Goal: Check status: Check status

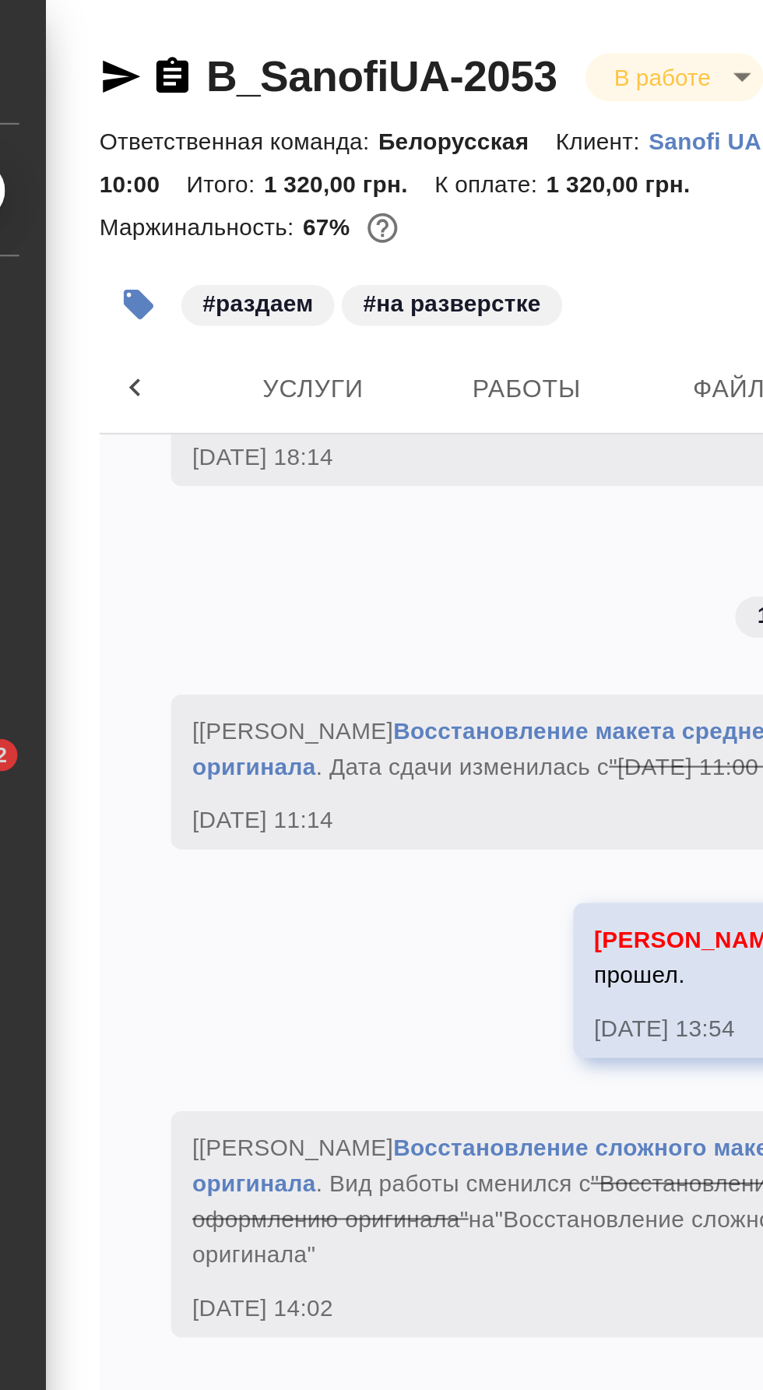
scroll to position [3691, 0]
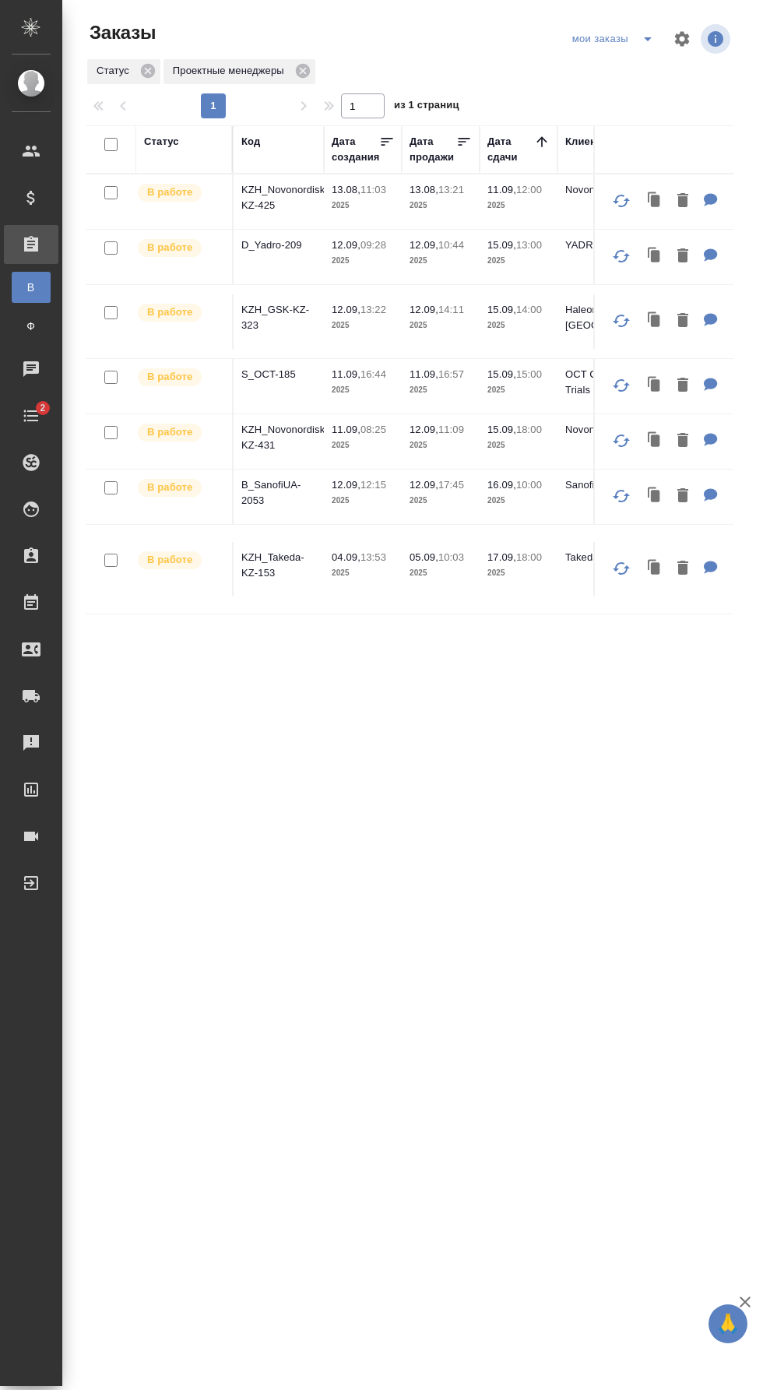
click at [296, 306] on p "KZH_GSK-KZ-323" at bounding box center [278, 317] width 75 height 31
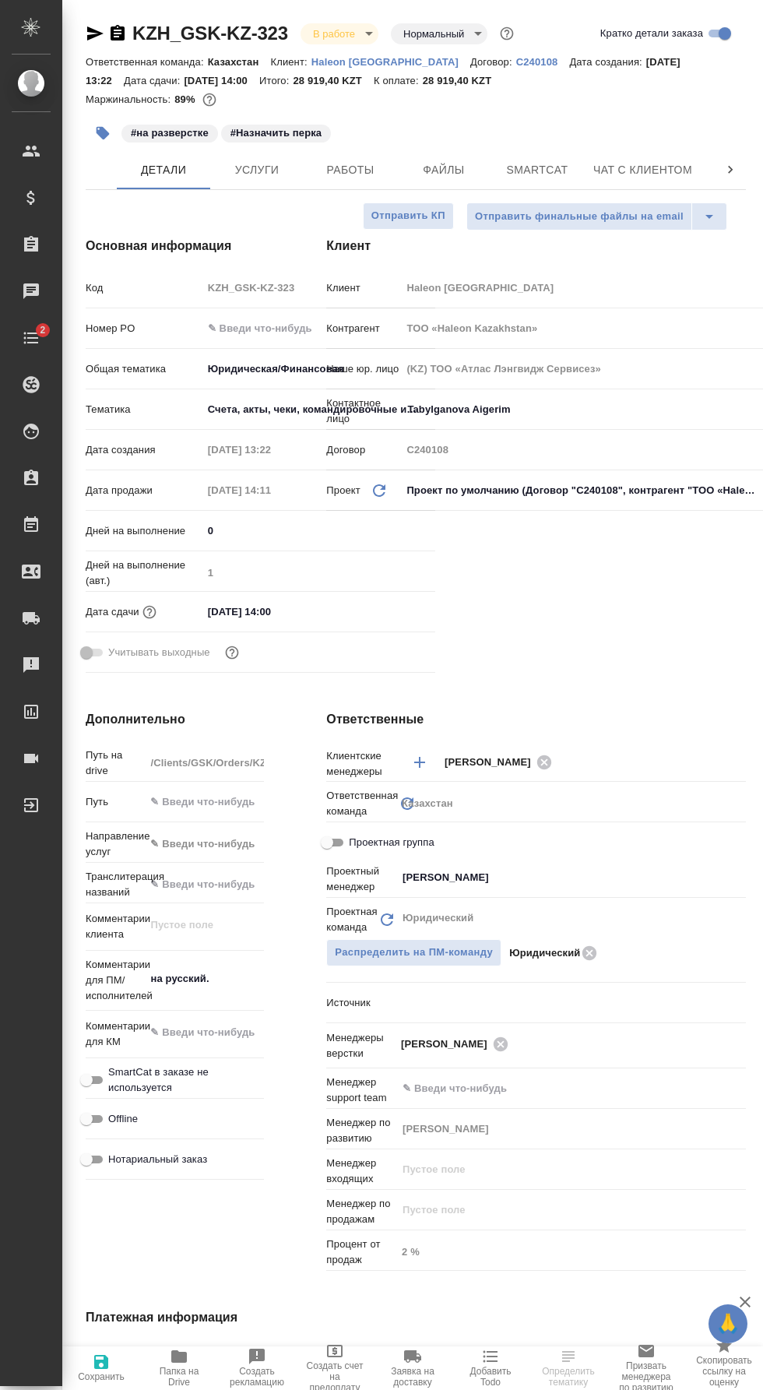
select select "RU"
click at [372, 175] on span "Работы" at bounding box center [350, 169] width 75 height 19
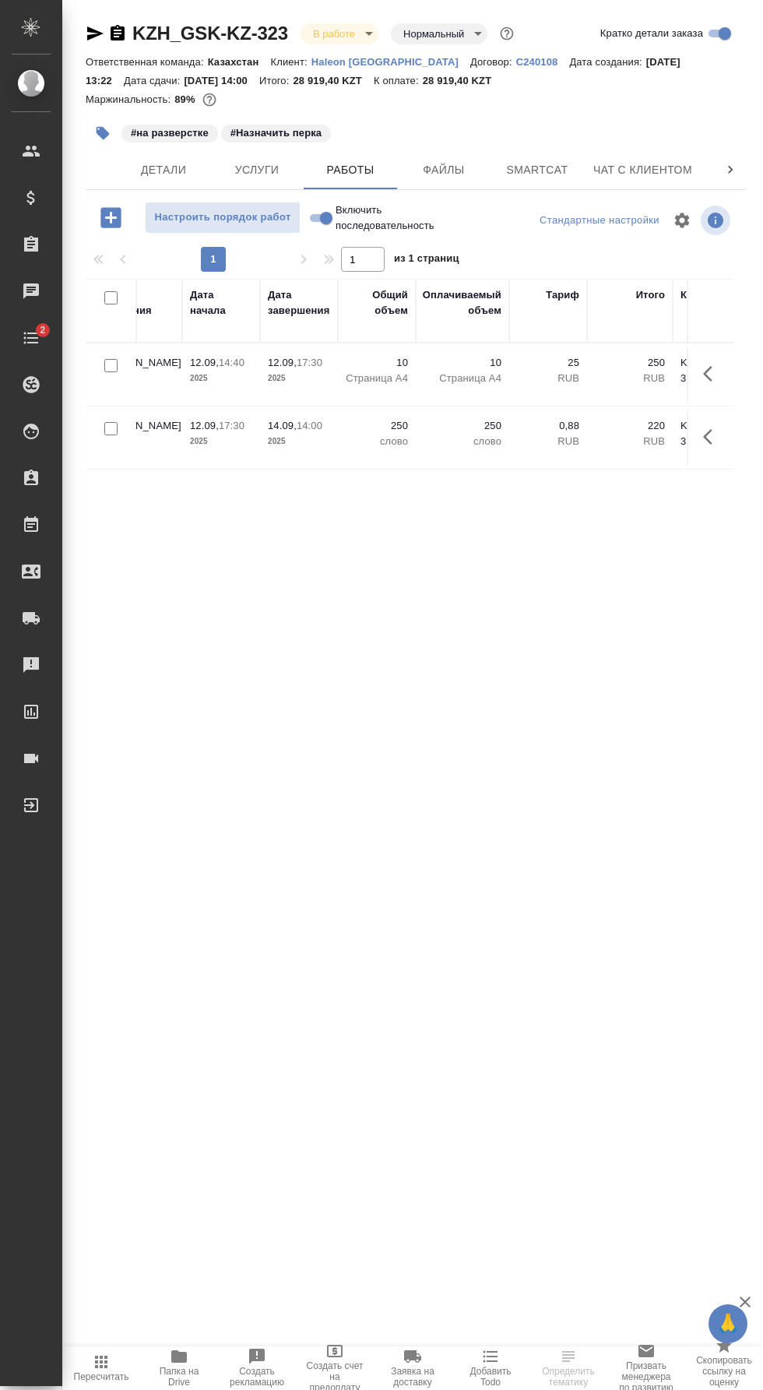
scroll to position [0, 78]
click at [639, 162] on span "Чат" at bounding box center [670, 169] width 75 height 19
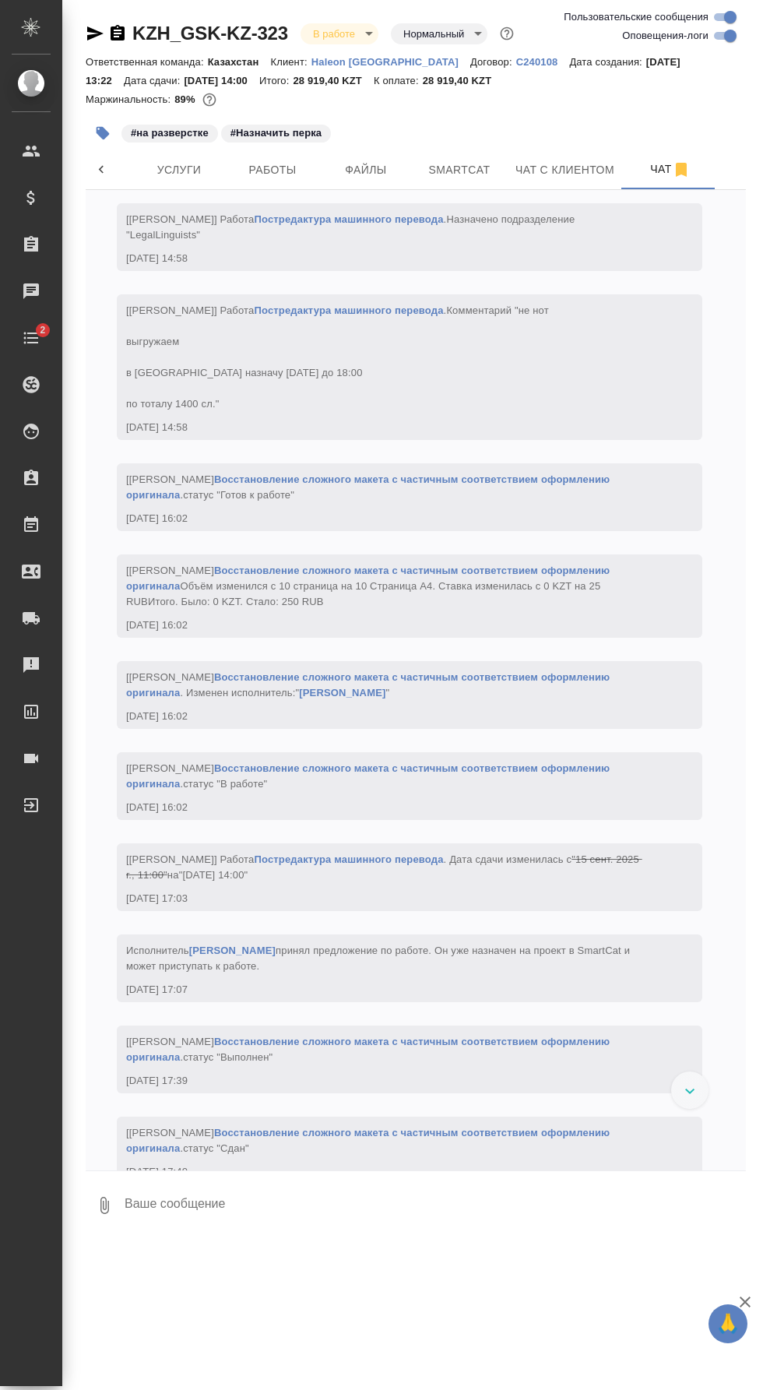
scroll to position [2073, 0]
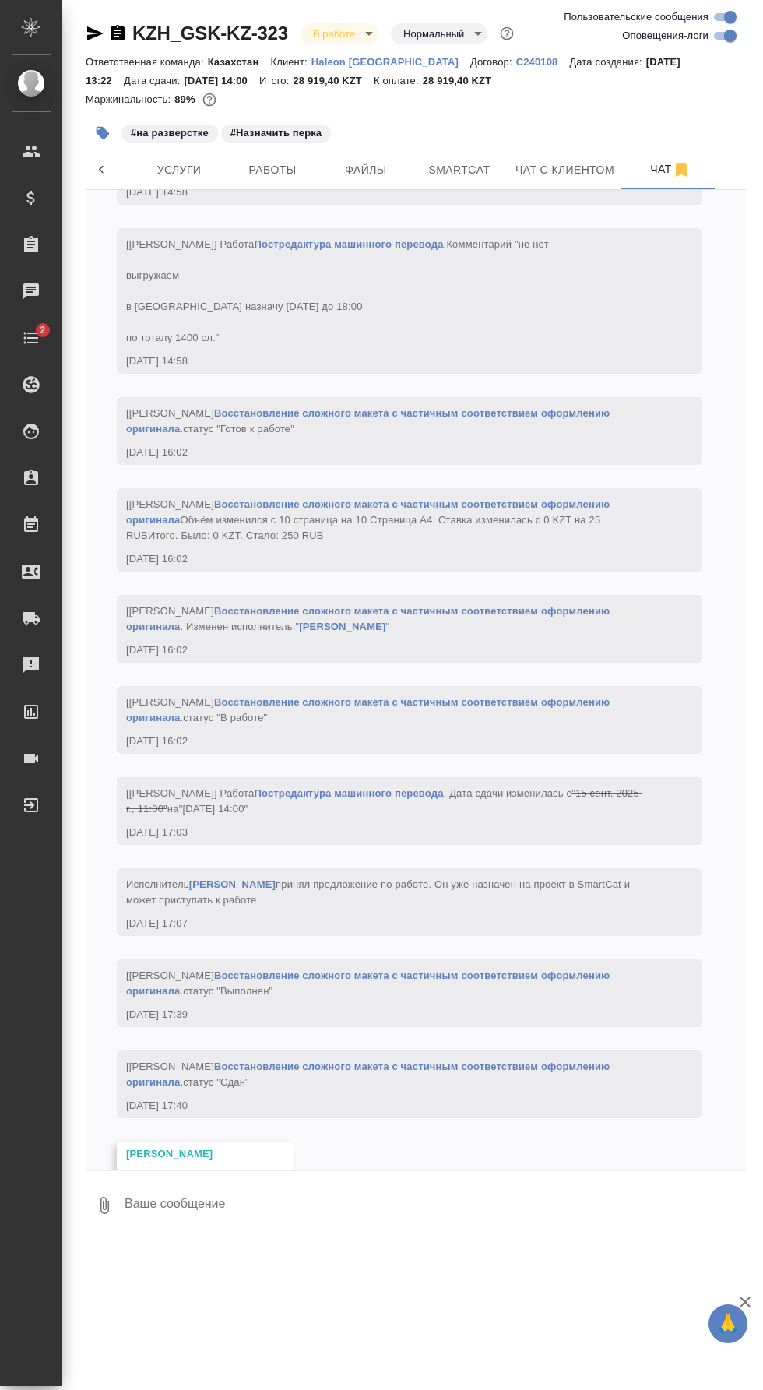
click at [239, 1183] on link "https://drive.awatera.com/apps/files/files/10357934?dir=/Shares/GSK/Orders/KZH_…" at bounding box center [182, 1177] width 113 height 12
click at [468, 170] on span "Smartcat" at bounding box center [459, 169] width 75 height 19
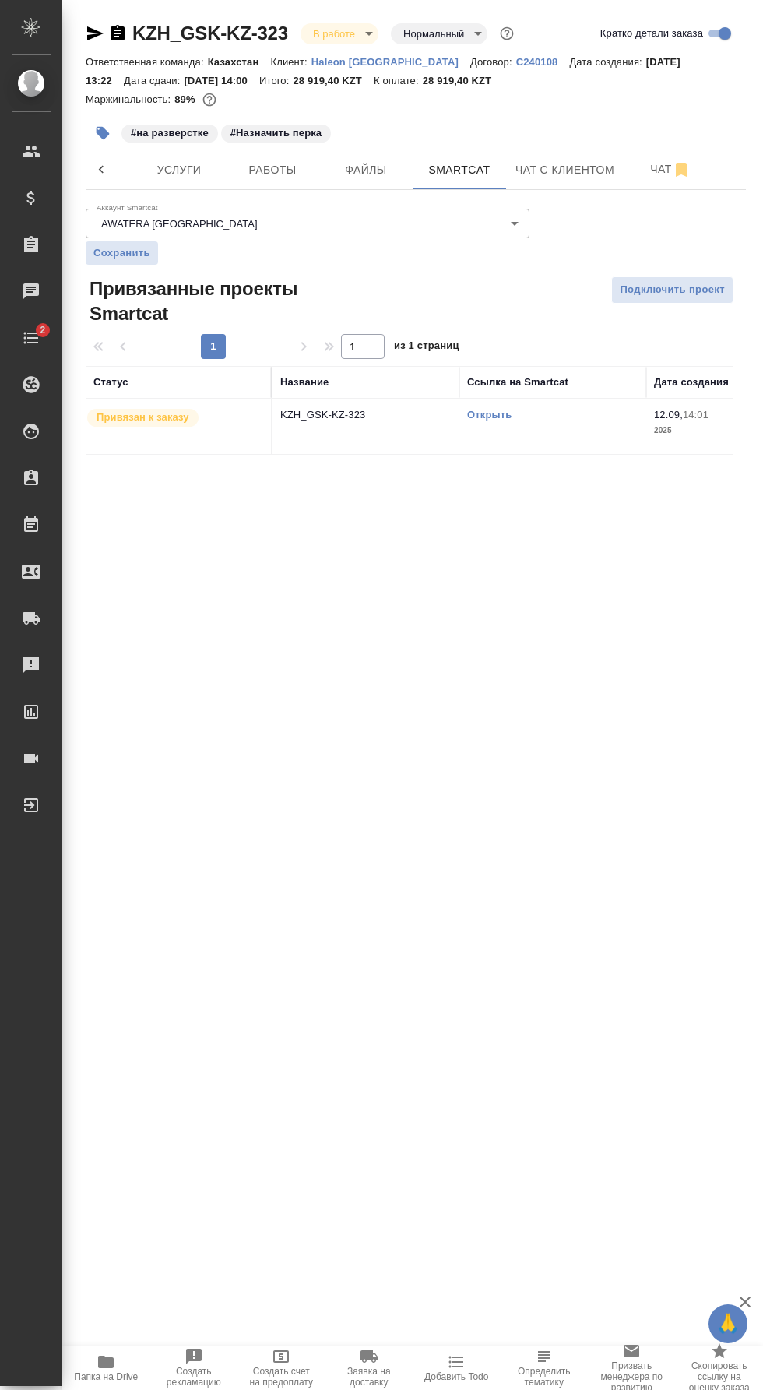
click at [496, 416] on link "Открыть" at bounding box center [489, 415] width 44 height 12
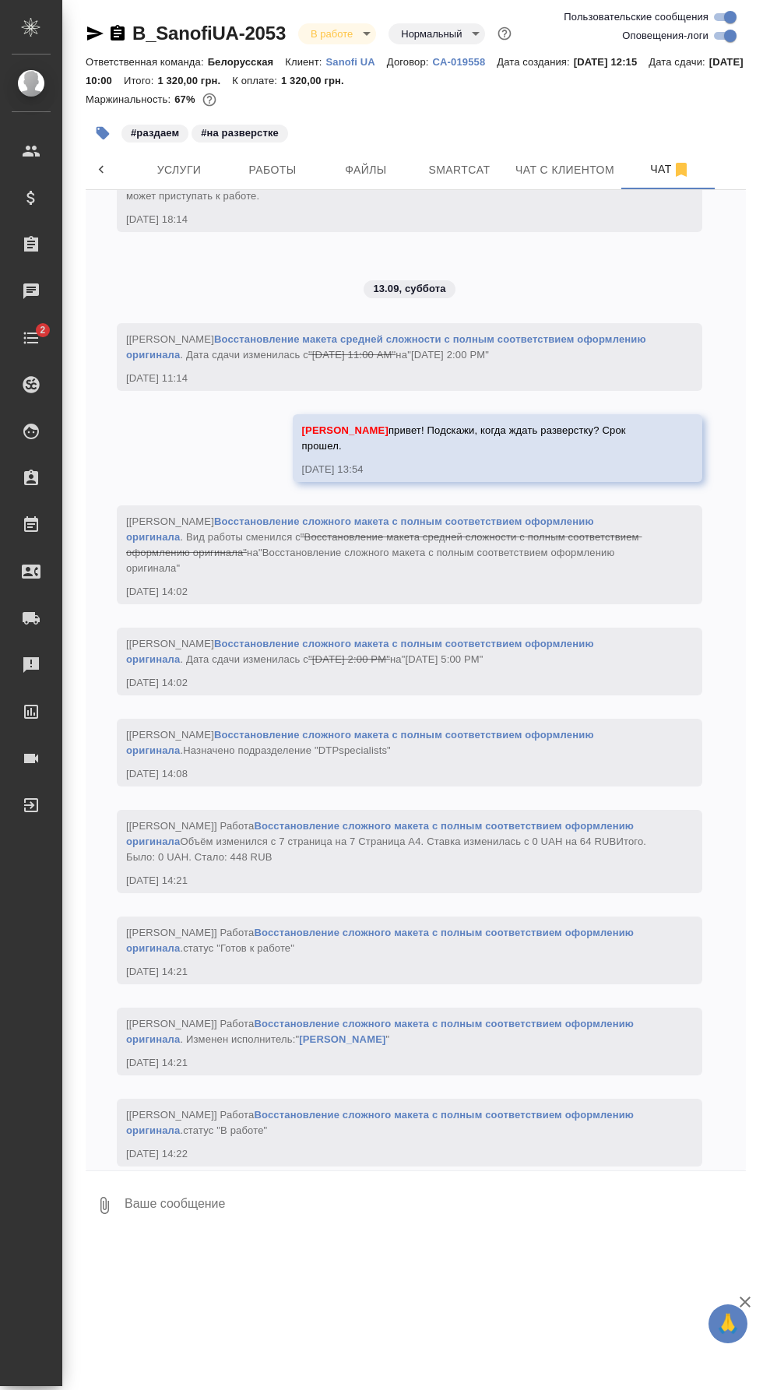
scroll to position [31, 0]
click at [284, 150] on button "Работы" at bounding box center [272, 169] width 93 height 39
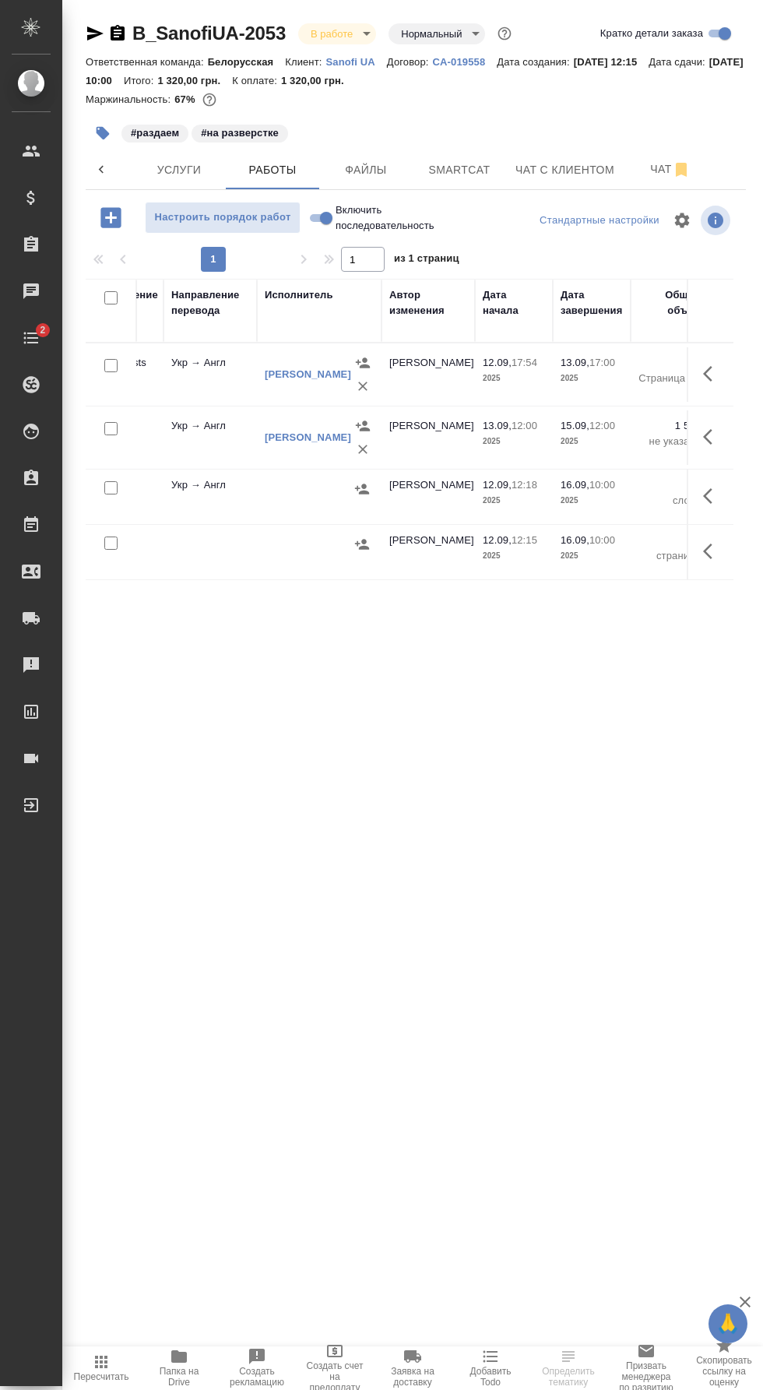
scroll to position [0, 466]
